Goal: Check status: Check status

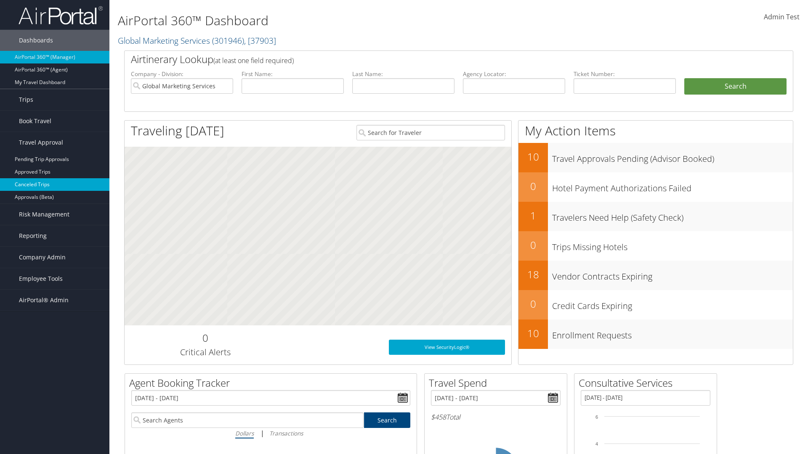
click at [55, 185] on link "Canceled Trips" at bounding box center [54, 184] width 109 height 13
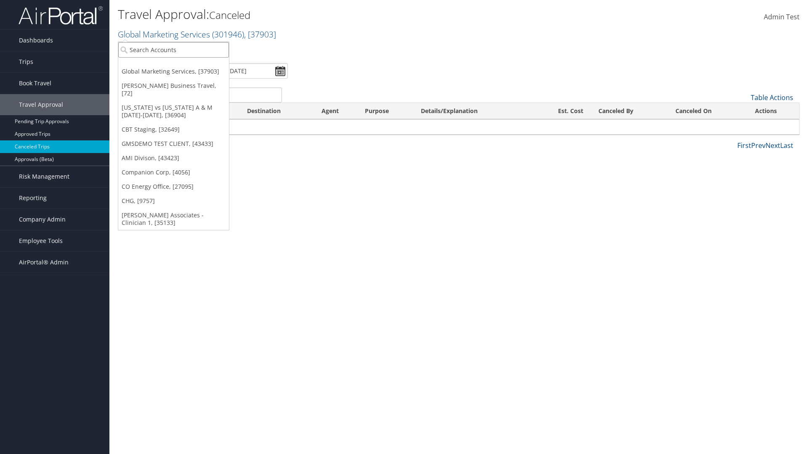
click at [173, 50] on input "search" at bounding box center [173, 50] width 111 height 16
type input "[PERSON_NAME] Business Travel"
click at [185, 65] on div "Christopherson Business Travel (C10001), [72]" at bounding box center [185, 65] width 143 height 8
